Goal: Transaction & Acquisition: Purchase product/service

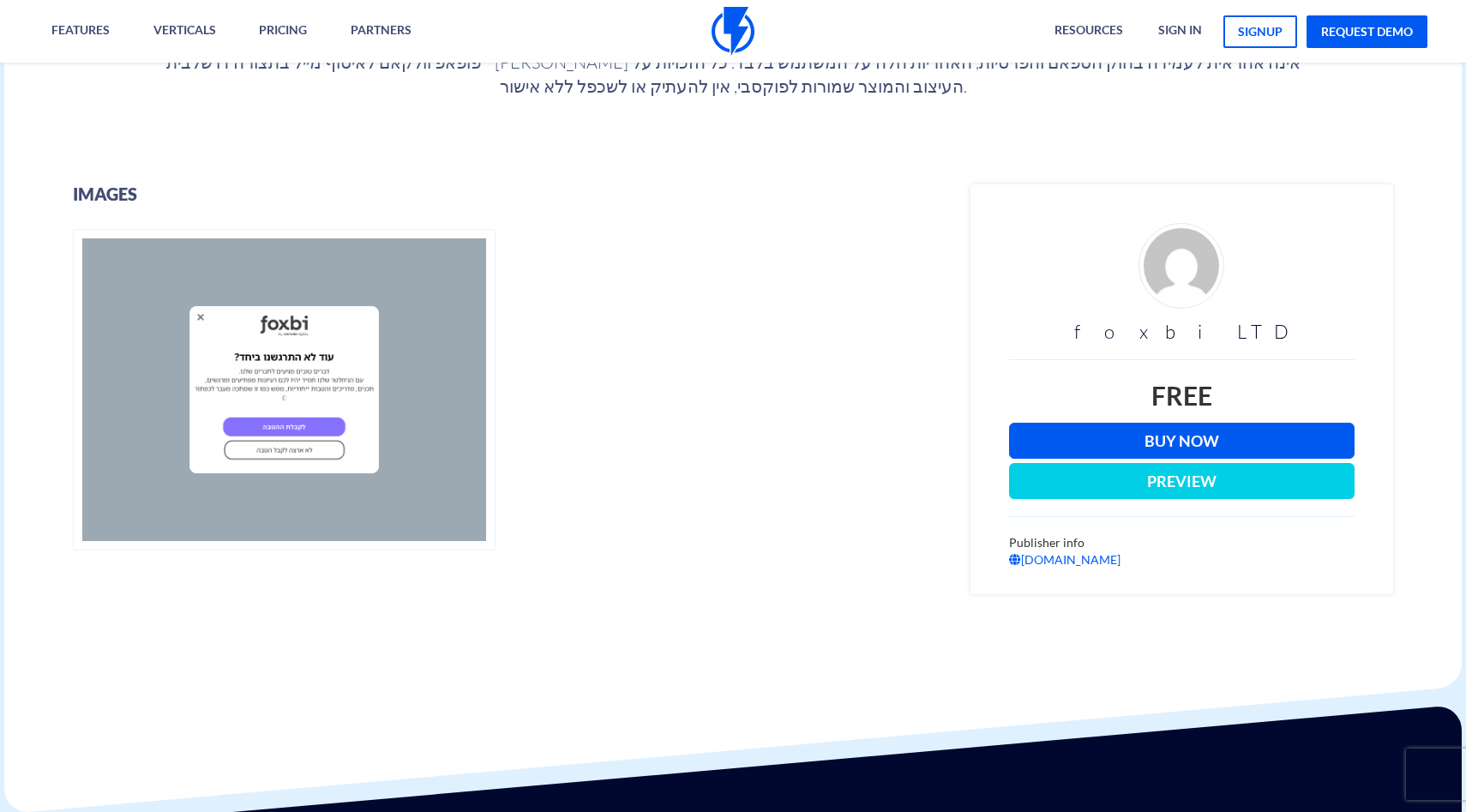
scroll to position [372, 0]
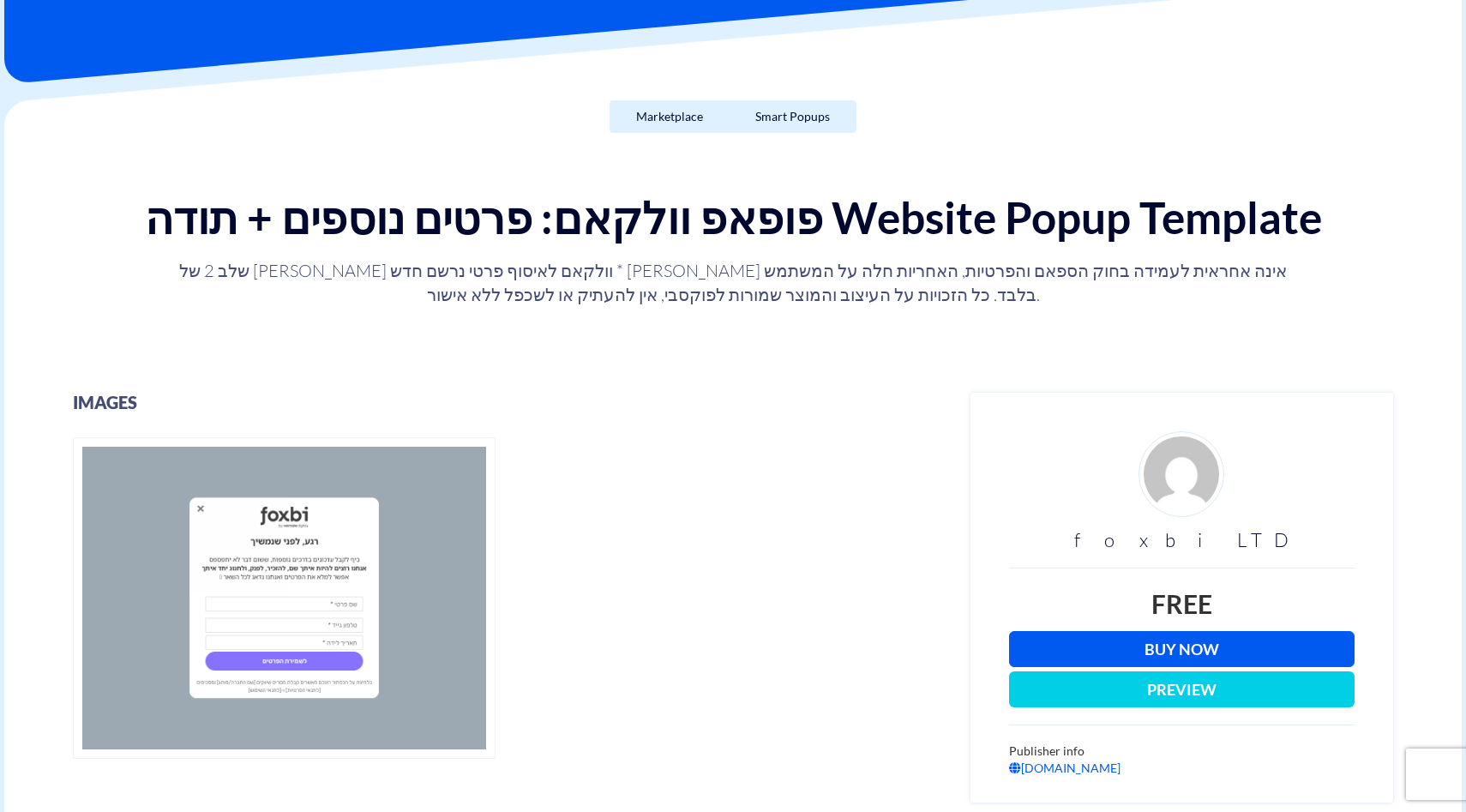
scroll to position [179, 0]
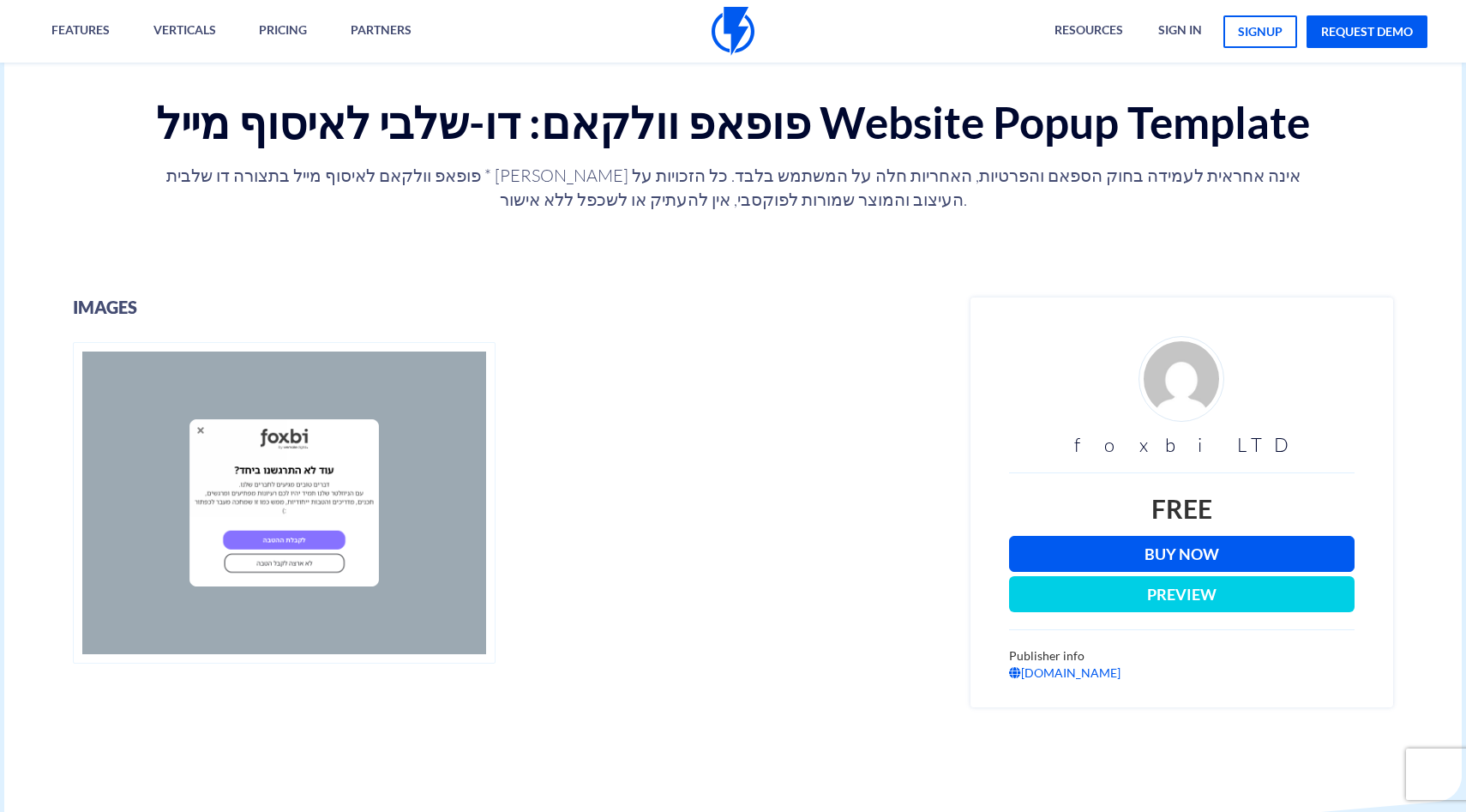
scroll to position [389, 0]
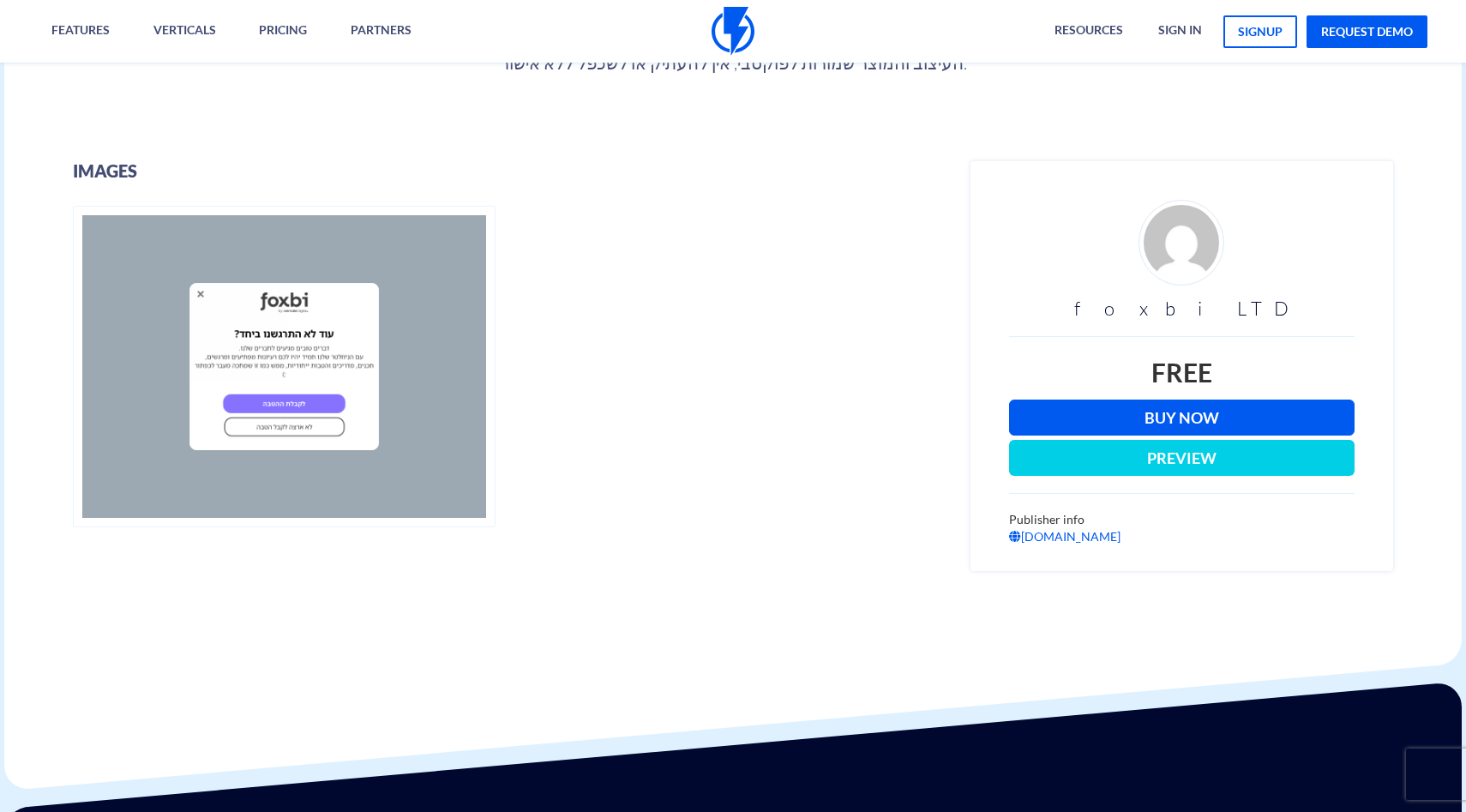
click at [1106, 419] on link "Buy Now" at bounding box center [1182, 417] width 346 height 36
